Goal: Transaction & Acquisition: Register for event/course

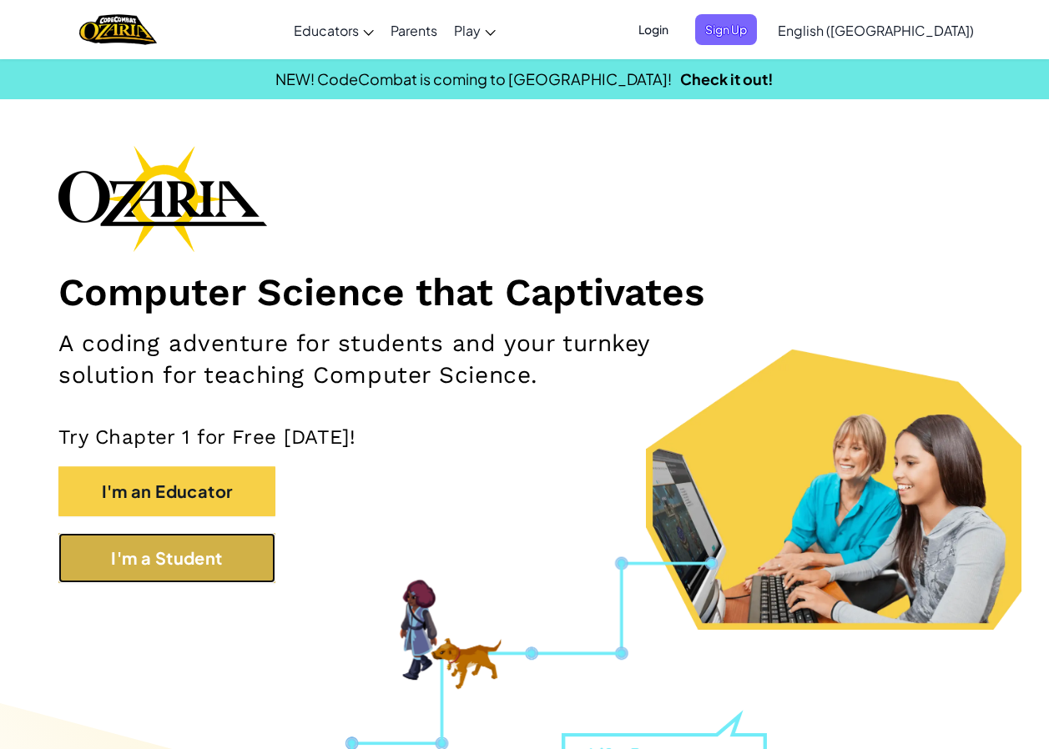
click at [208, 552] on button "I'm a Student" at bounding box center [166, 558] width 217 height 50
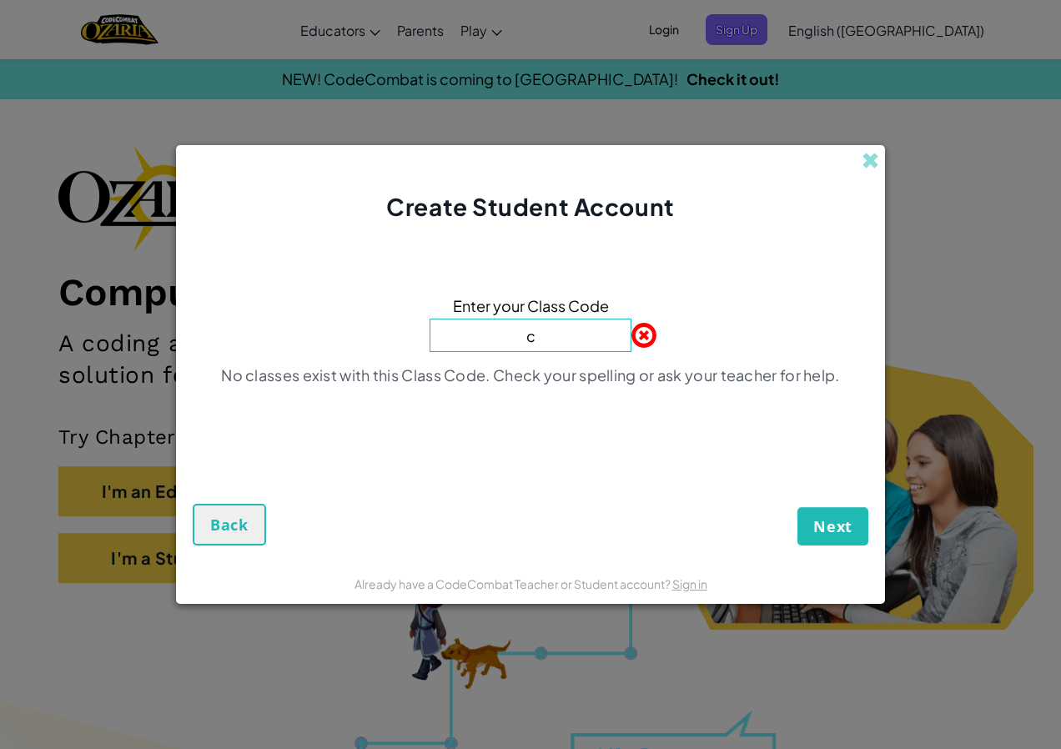
type input "CupshortCrash"
click at [842, 526] on span "Next" at bounding box center [832, 526] width 39 height 20
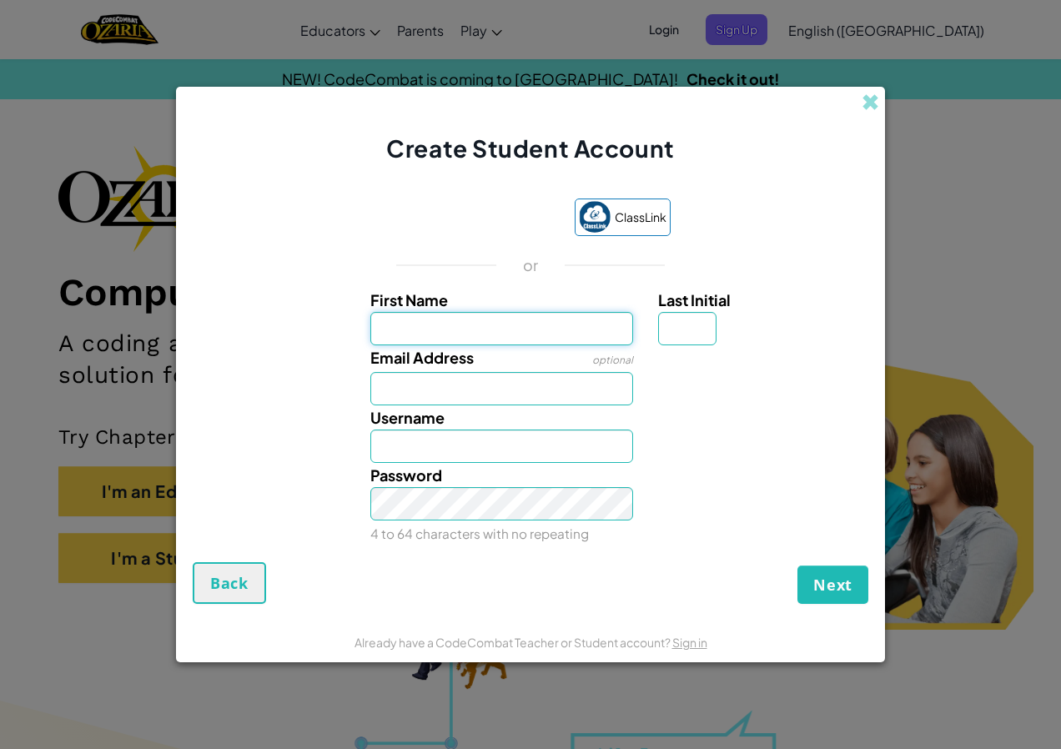
click at [485, 315] on input "First Name" at bounding box center [502, 328] width 264 height 33
type input "[PERSON_NAME]"
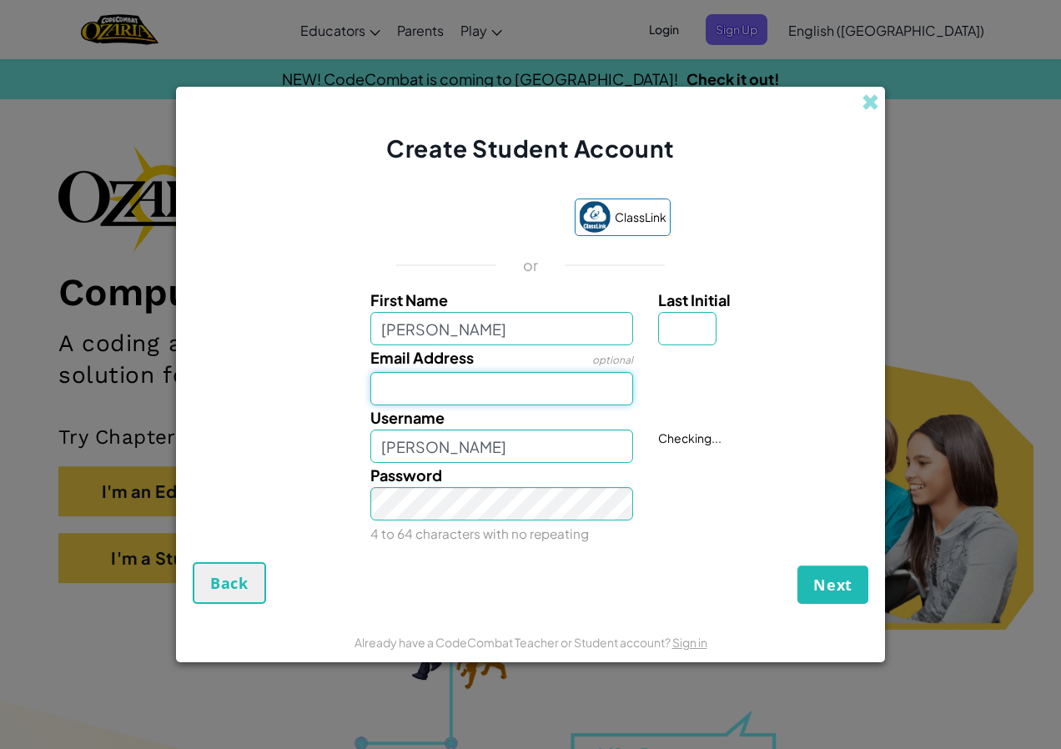
click at [381, 388] on input "Email Address" at bounding box center [502, 388] width 264 height 33
type input "[EMAIL_ADDRESS][DOMAIN_NAME]"
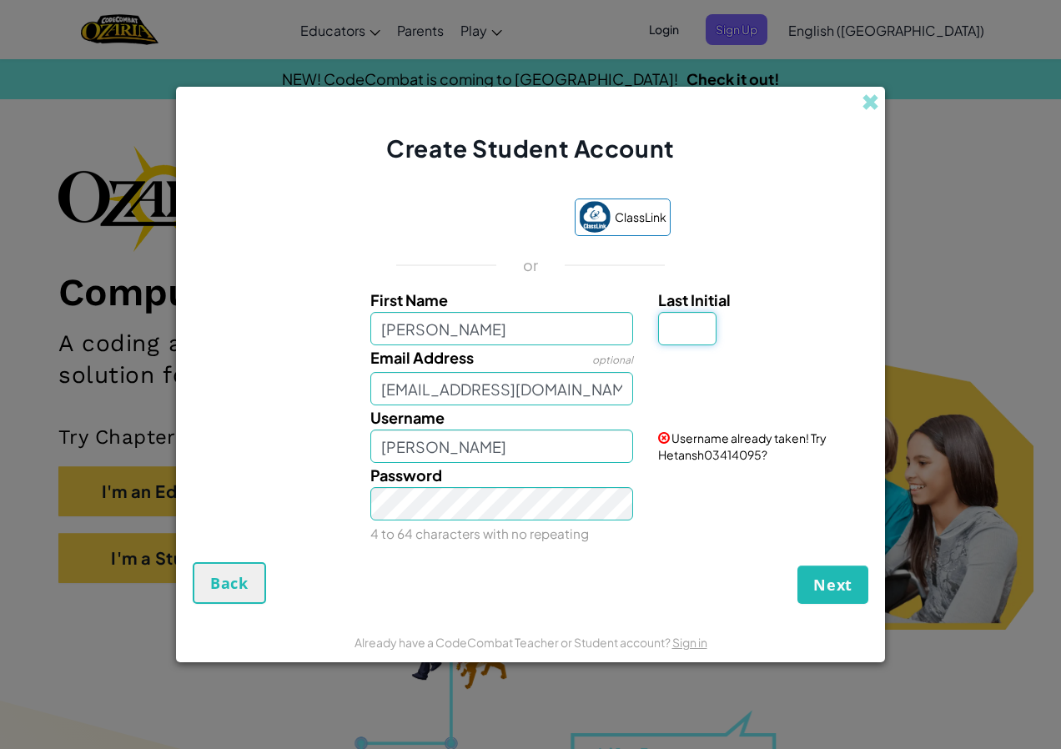
type input "T"
type input "HetanshT"
drag, startPoint x: 622, startPoint y: 447, endPoint x: 677, endPoint y: 472, distance: 59.7
drag, startPoint x: 677, startPoint y: 472, endPoint x: 788, endPoint y: 511, distance: 118.5
click at [788, 511] on div "Password 4 to 64 characters with no repeating" at bounding box center [530, 504] width 692 height 83
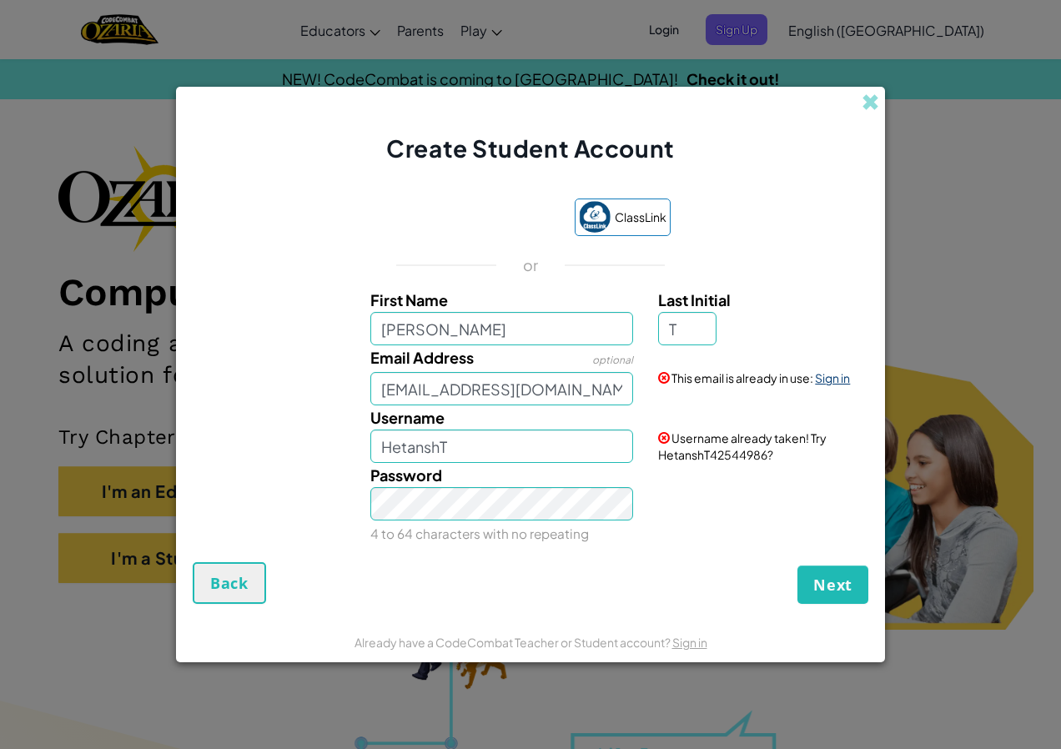
click at [833, 373] on link "Sign in" at bounding box center [832, 377] width 35 height 15
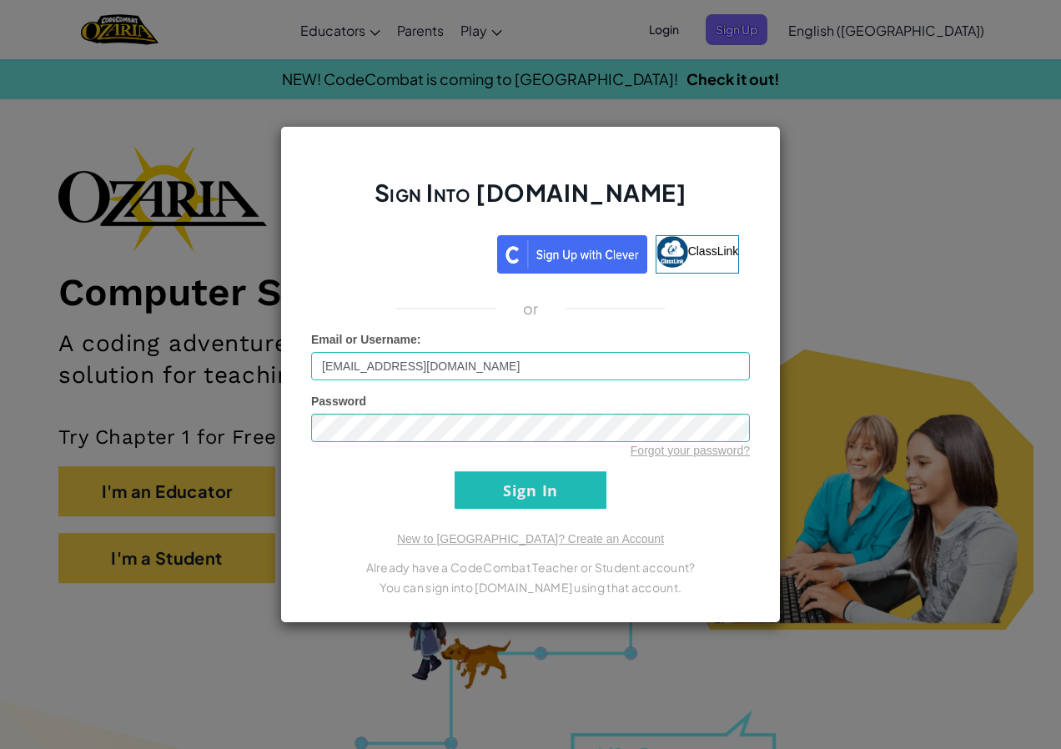
click at [657, 392] on form "Email or Username : [EMAIL_ADDRESS][DOMAIN_NAME] Password Forgot your password?…" at bounding box center [530, 420] width 439 height 178
click at [540, 476] on input "Sign In" at bounding box center [531, 490] width 152 height 38
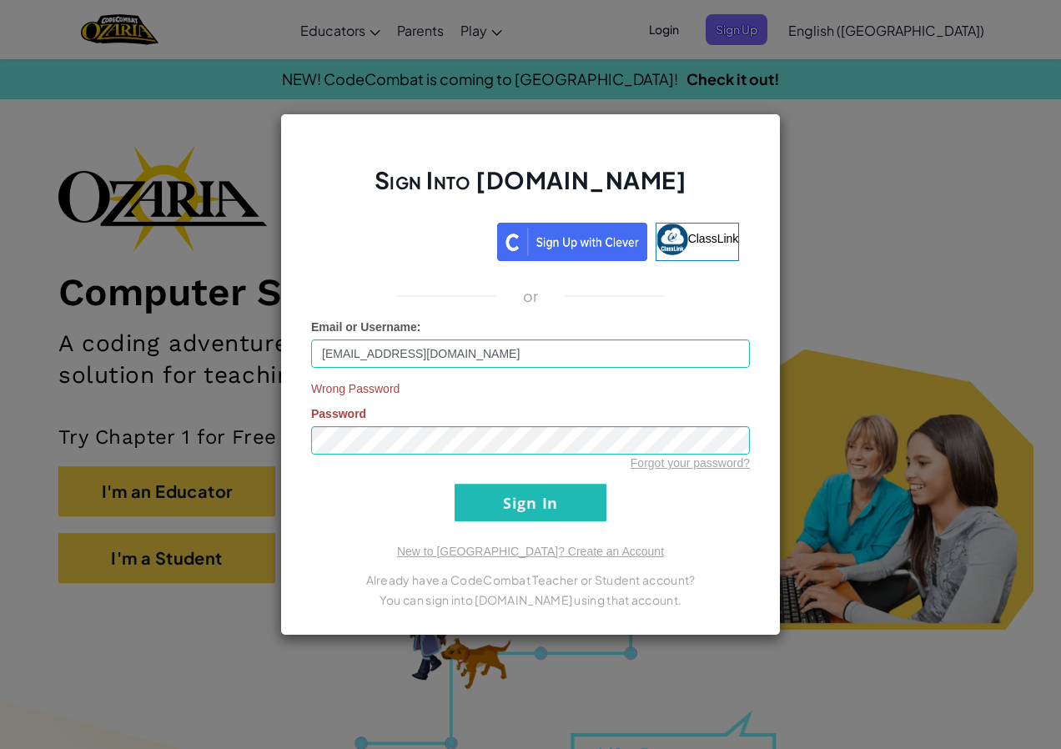
click at [546, 455] on div "Forgot your password?" at bounding box center [530, 463] width 439 height 17
click at [233, 417] on div "Sign Into [DOMAIN_NAME] ClassLink or Email or Username : [EMAIL_ADDRESS][DOMAIN…" at bounding box center [530, 374] width 1061 height 749
click at [715, 593] on p "You can sign into [DOMAIN_NAME] using that account." at bounding box center [530, 600] width 439 height 20
click at [565, 509] on input "Sign In" at bounding box center [531, 503] width 152 height 38
